Goal: Task Accomplishment & Management: Manage account settings

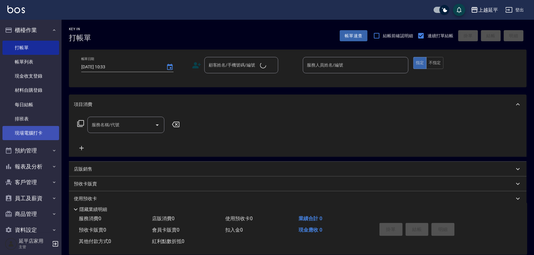
click at [40, 132] on link "現場電腦打卡" at bounding box center [30, 133] width 57 height 14
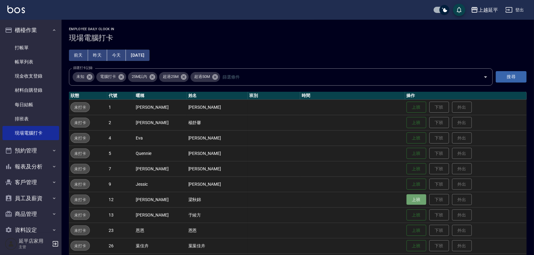
click at [406, 201] on button "上班" at bounding box center [416, 199] width 20 height 11
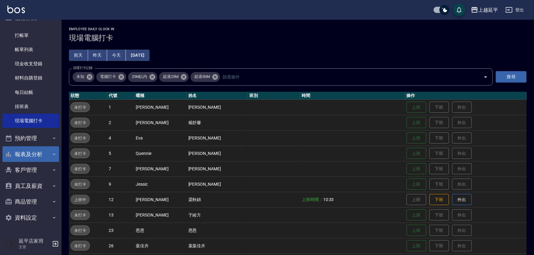
click at [23, 153] on button "報表及分析" at bounding box center [30, 154] width 57 height 16
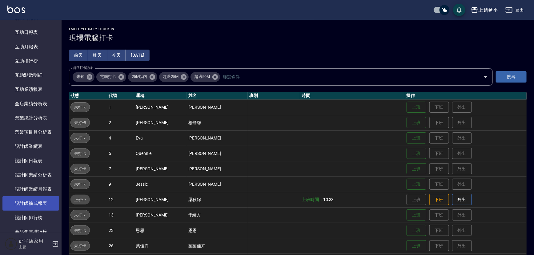
scroll to position [292, 0]
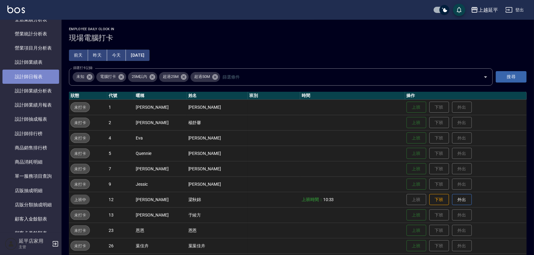
click at [33, 78] on link "設計師日報表" at bounding box center [30, 77] width 57 height 14
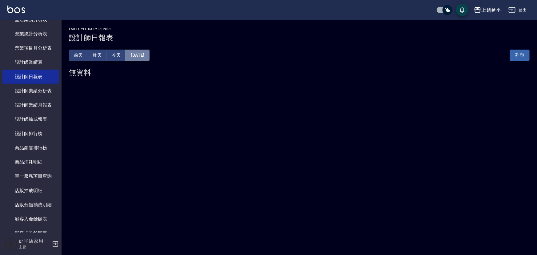
click at [149, 58] on button "[DATE]" at bounding box center [137, 55] width 23 height 11
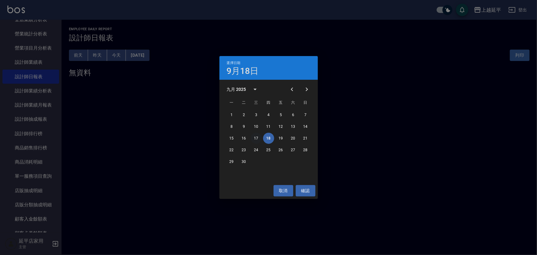
click at [258, 137] on button "17" at bounding box center [256, 138] width 11 height 11
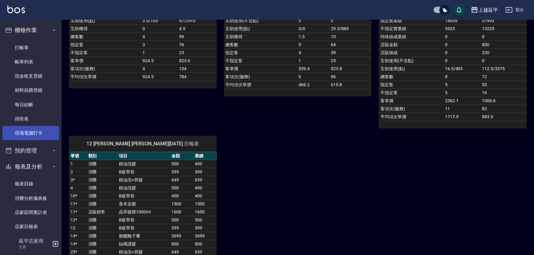
click at [34, 131] on link "現場電腦打卡" at bounding box center [30, 133] width 57 height 14
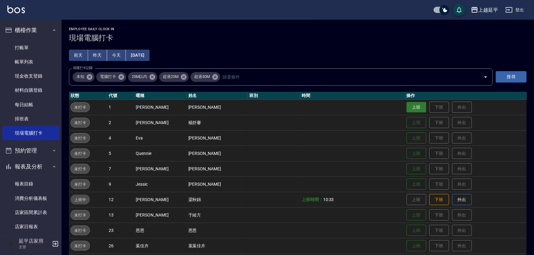
click at [410, 108] on button "上班" at bounding box center [416, 107] width 20 height 11
click at [409, 138] on button "上班" at bounding box center [416, 138] width 20 height 11
click at [406, 148] on button "上班" at bounding box center [416, 153] width 20 height 11
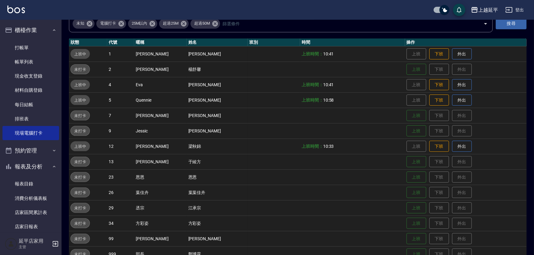
scroll to position [84, 0]
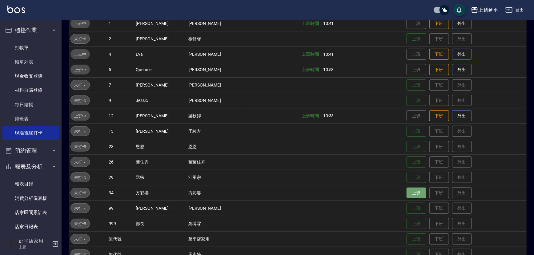
click at [412, 192] on button "上班" at bounding box center [416, 192] width 20 height 11
drag, startPoint x: 406, startPoint y: 187, endPoint x: 369, endPoint y: 71, distance: 121.8
click at [397, 94] on tbody "上班中 1 [PERSON_NAME] [PERSON_NAME] 上班時間： 10:41 上班 下班 外出 未打卡 2 [PERSON_NAME] [PER…" at bounding box center [298, 139] width 458 height 246
drag, startPoint x: 264, startPoint y: 55, endPoint x: 260, endPoint y: 52, distance: 5.0
click at [262, 54] on td at bounding box center [274, 53] width 52 height 15
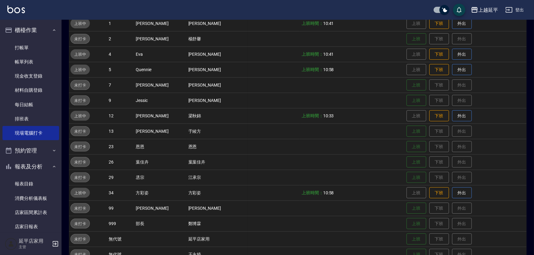
click at [248, 122] on td at bounding box center [274, 115] width 52 height 15
click at [221, 148] on td "恩恩" at bounding box center [217, 146] width 61 height 15
click at [406, 179] on button "上班" at bounding box center [416, 177] width 20 height 11
